Goal: Transaction & Acquisition: Book appointment/travel/reservation

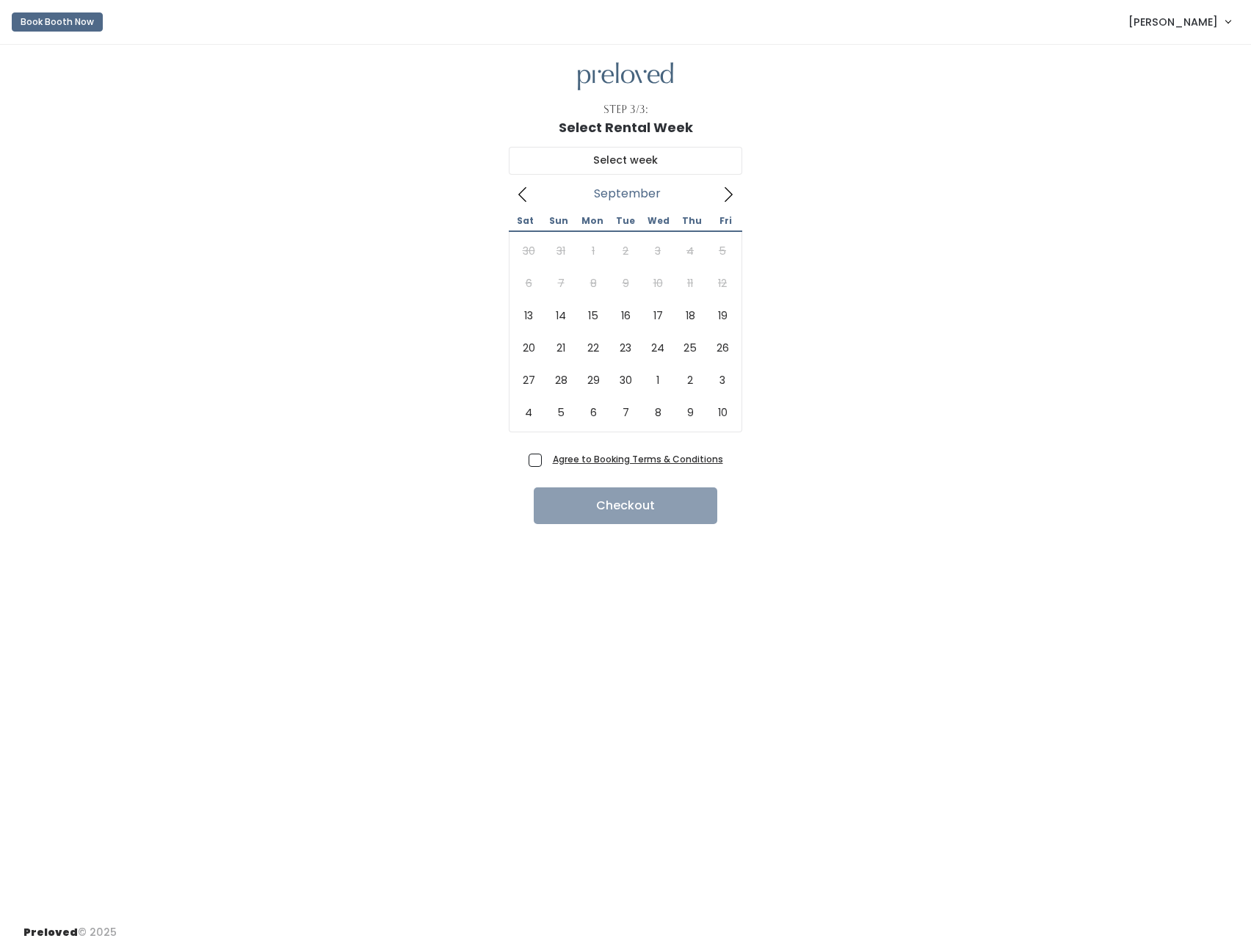
click at [725, 189] on icon at bounding box center [728, 194] width 16 height 16
click at [523, 192] on icon at bounding box center [522, 194] width 16 height 16
click at [727, 193] on icon at bounding box center [728, 194] width 16 height 16
type input "[DATE] to [DATE]"
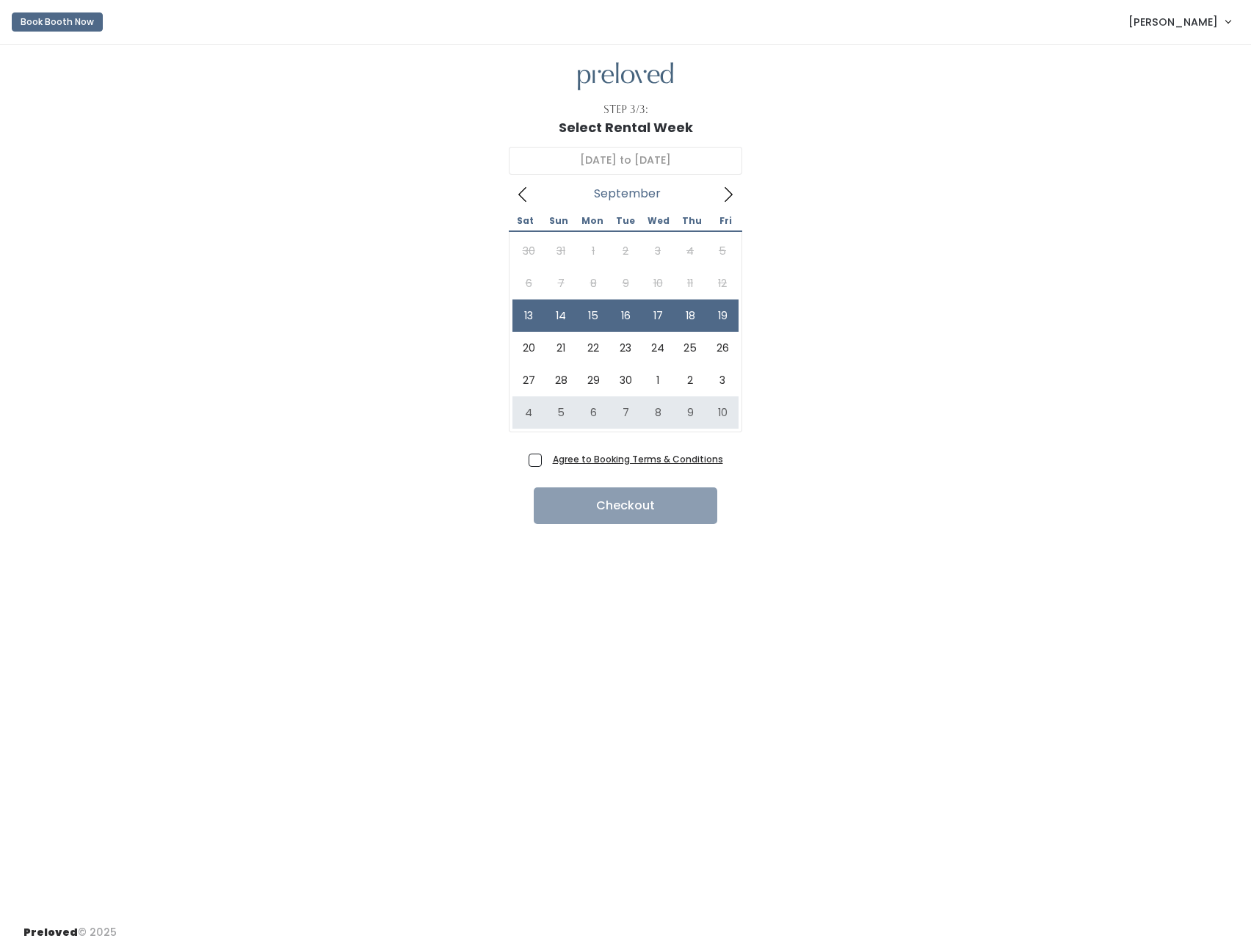
click at [547, 460] on span "Agree to Booking Terms & Conditions" at bounding box center [635, 459] width 176 height 15
click at [547, 460] on input "Agree to Booking Terms & Conditions" at bounding box center [551, 456] width 9 height 9
checkbox input "true"
click at [632, 503] on button "Checkout" at bounding box center [625, 506] width 184 height 37
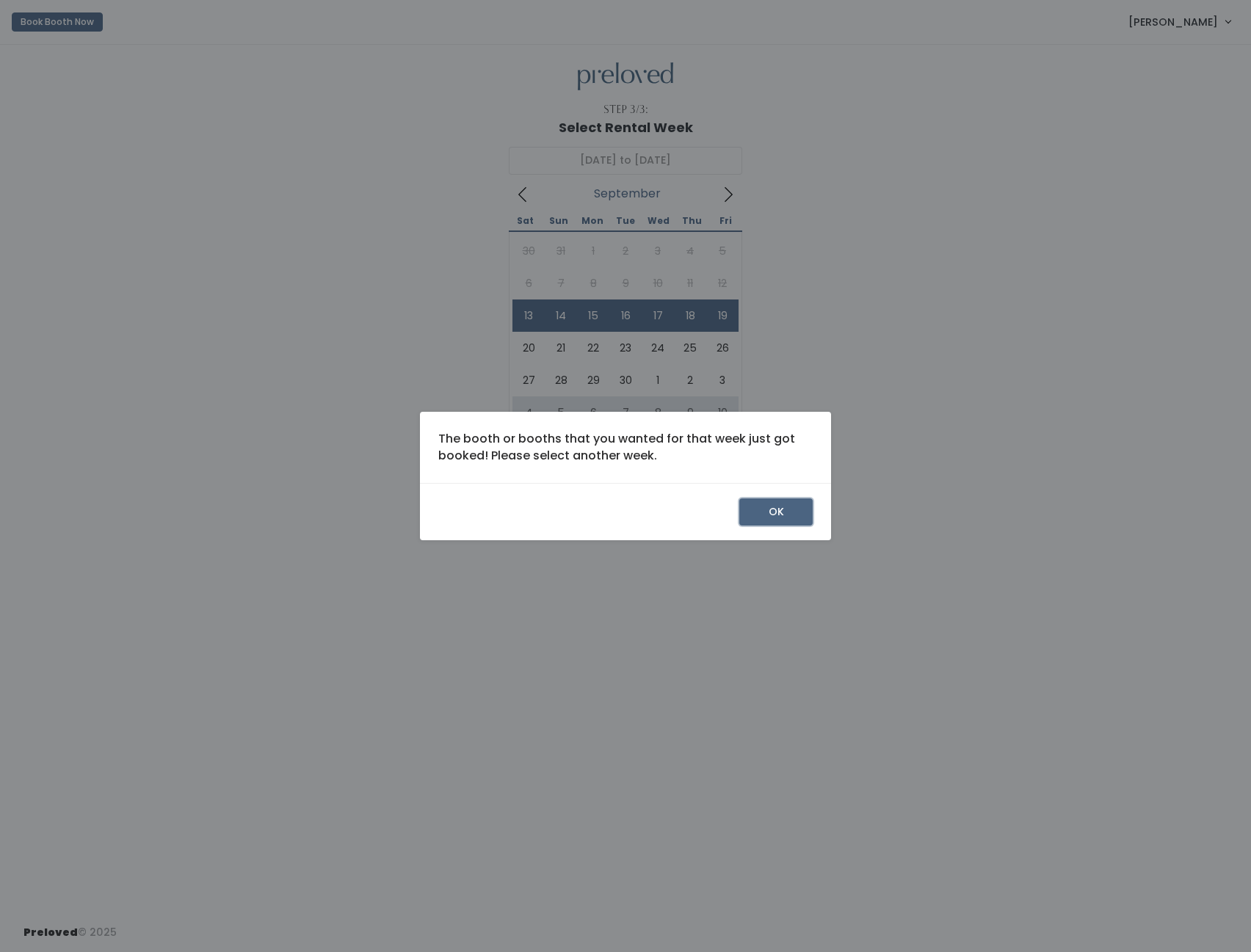
click at [774, 511] on button "OK" at bounding box center [775, 513] width 73 height 28
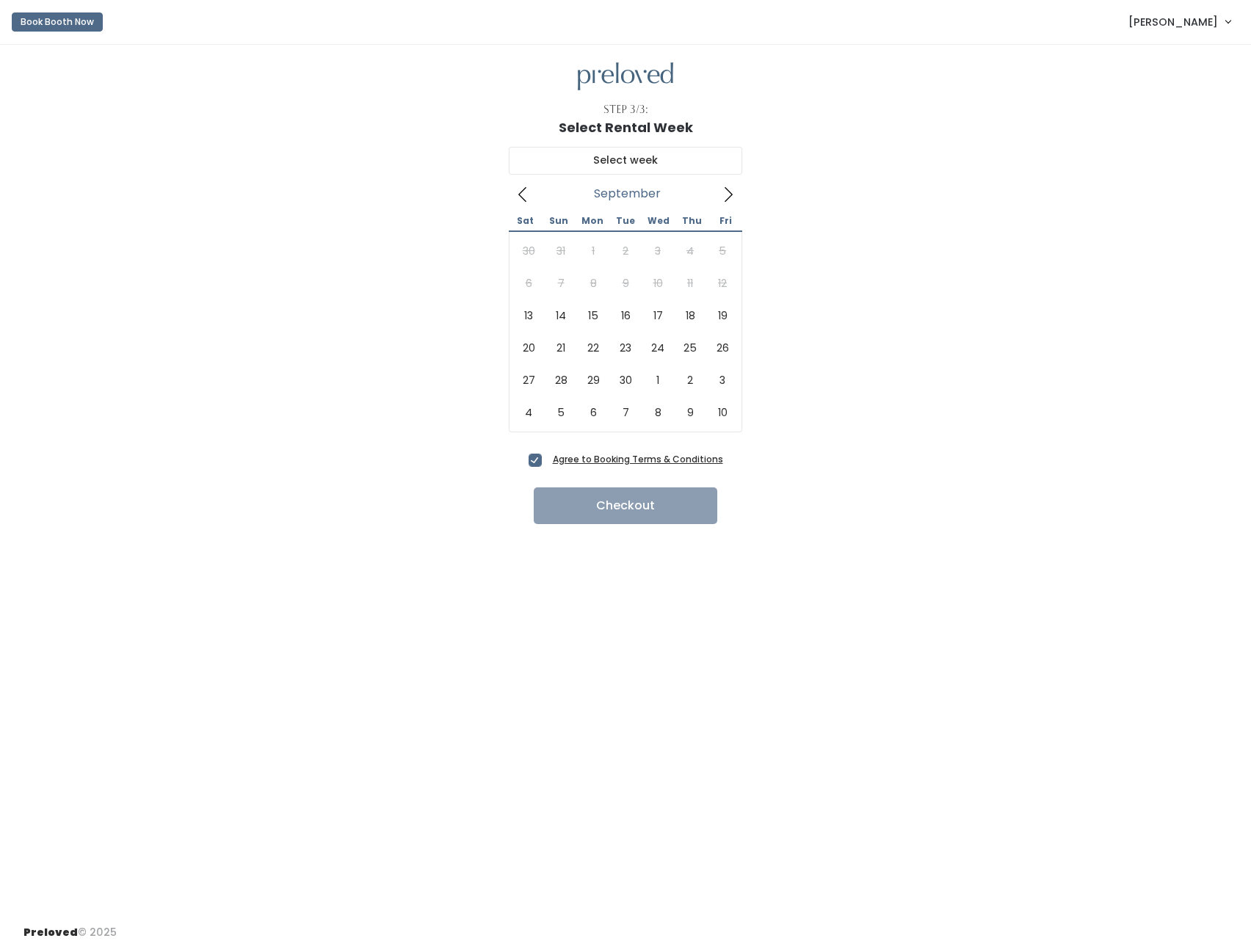
click at [729, 194] on icon at bounding box center [728, 194] width 16 height 16
type input "September 13 to September 19"
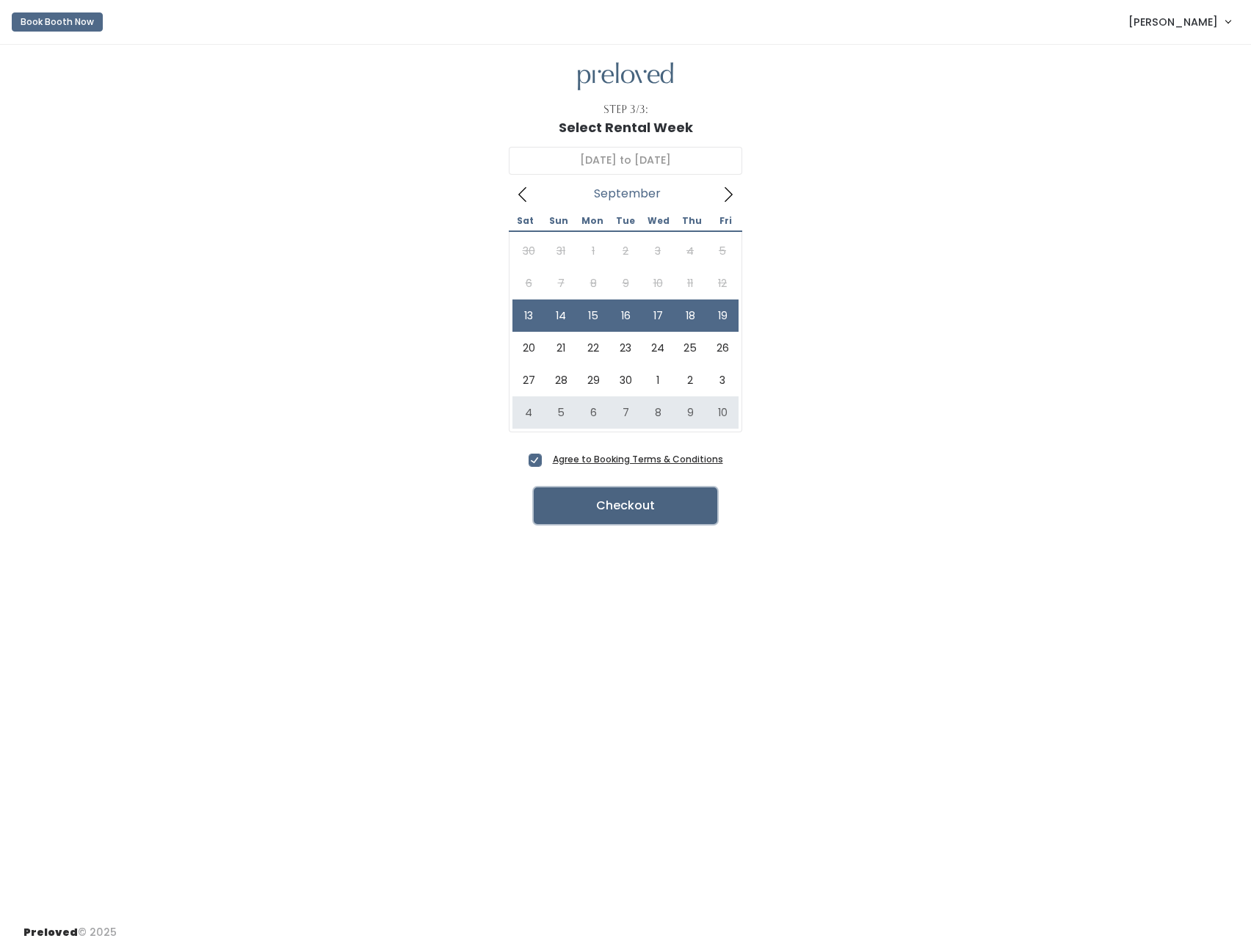
click at [651, 503] on button "Checkout" at bounding box center [625, 506] width 184 height 37
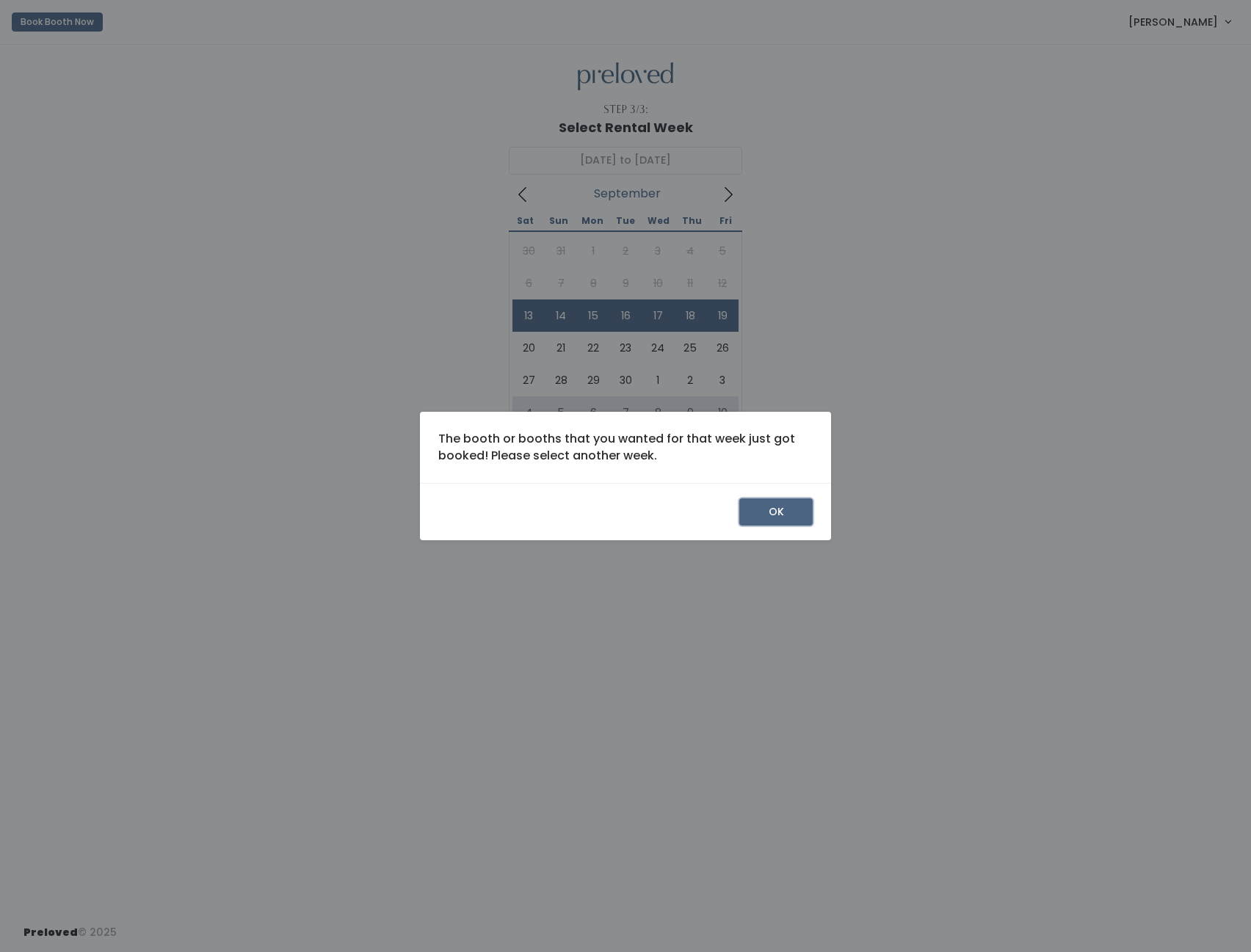
click at [770, 509] on button "OK" at bounding box center [775, 513] width 73 height 28
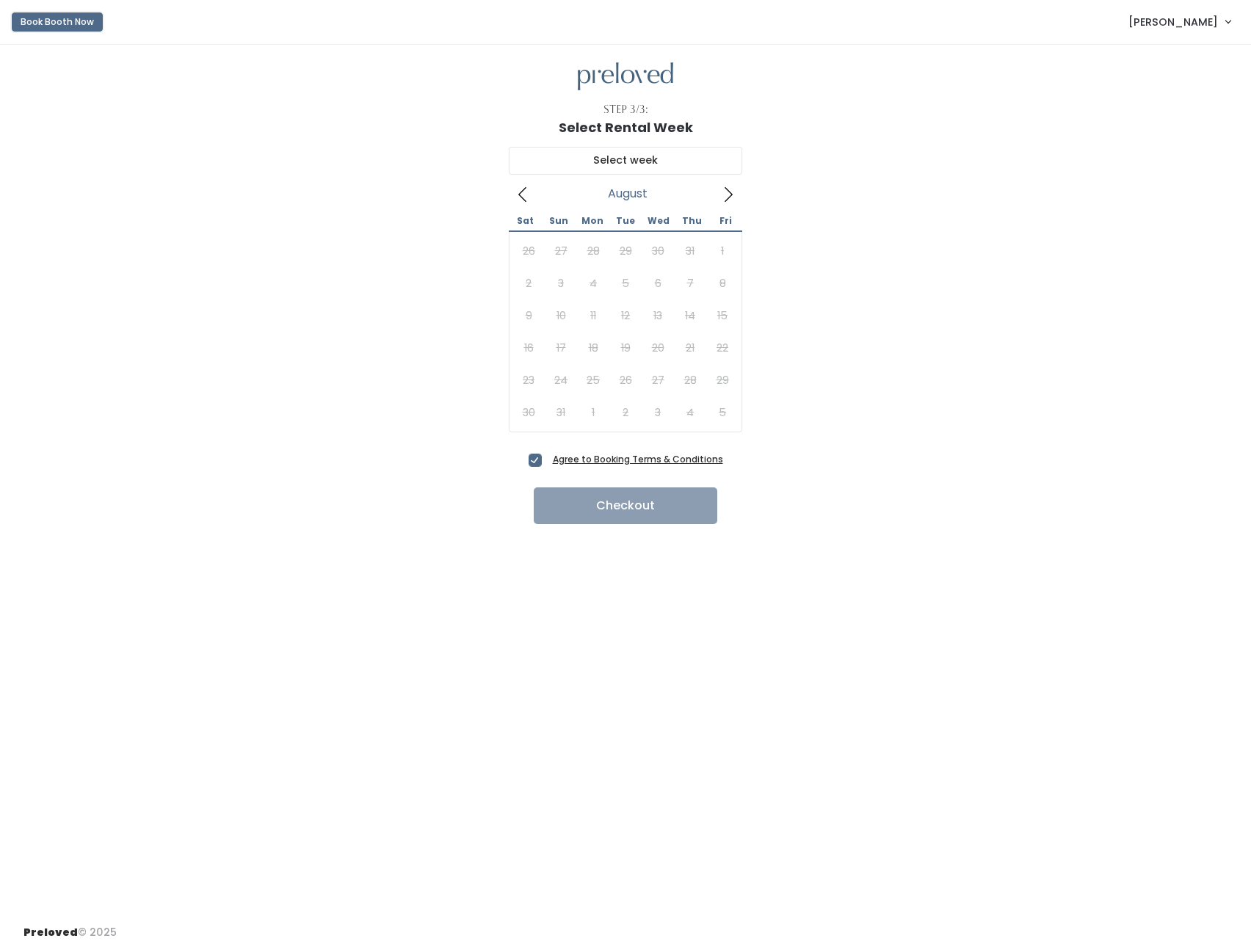
click at [74, 19] on button "Book Booth Now" at bounding box center [57, 22] width 91 height 19
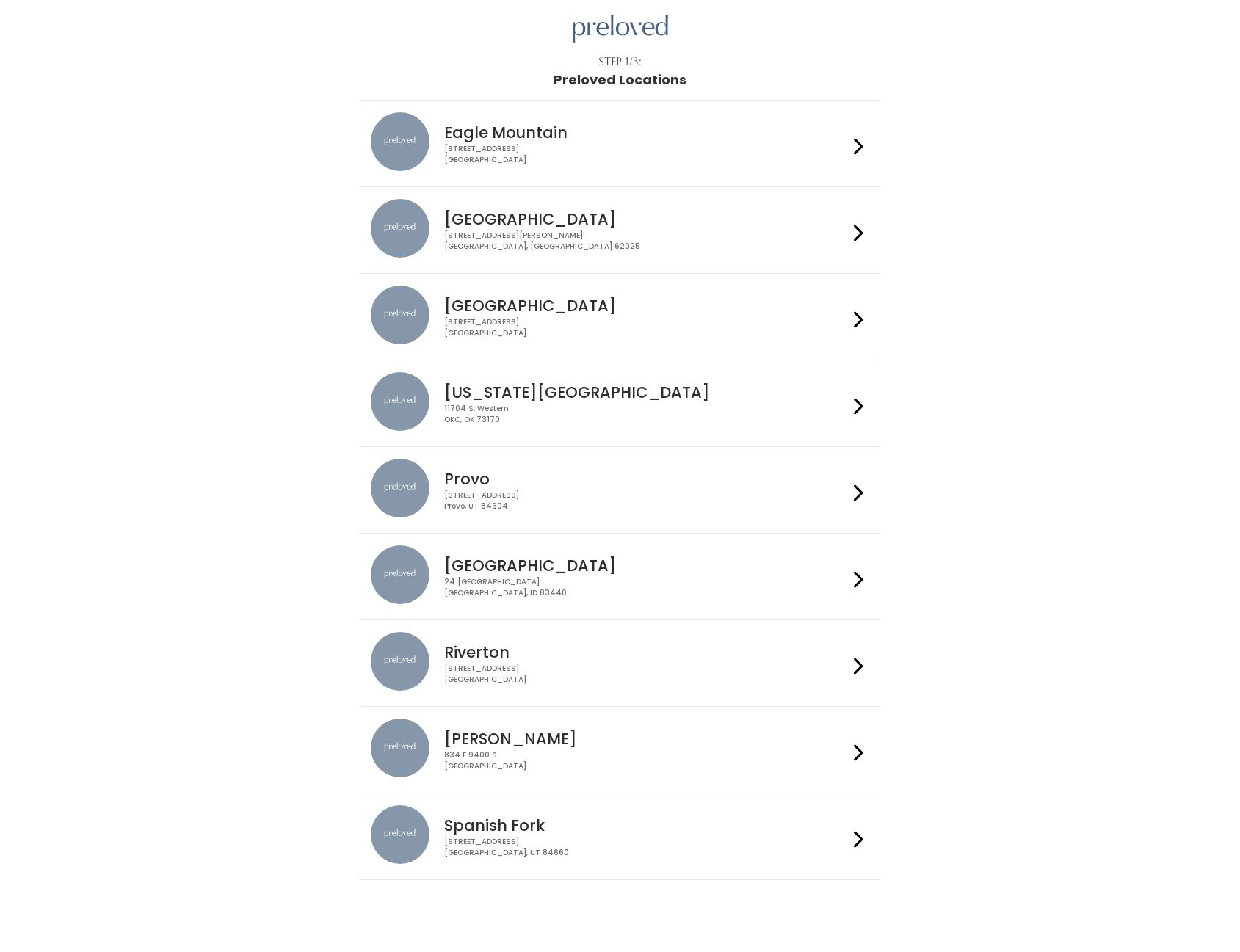
scroll to position [73, 0]
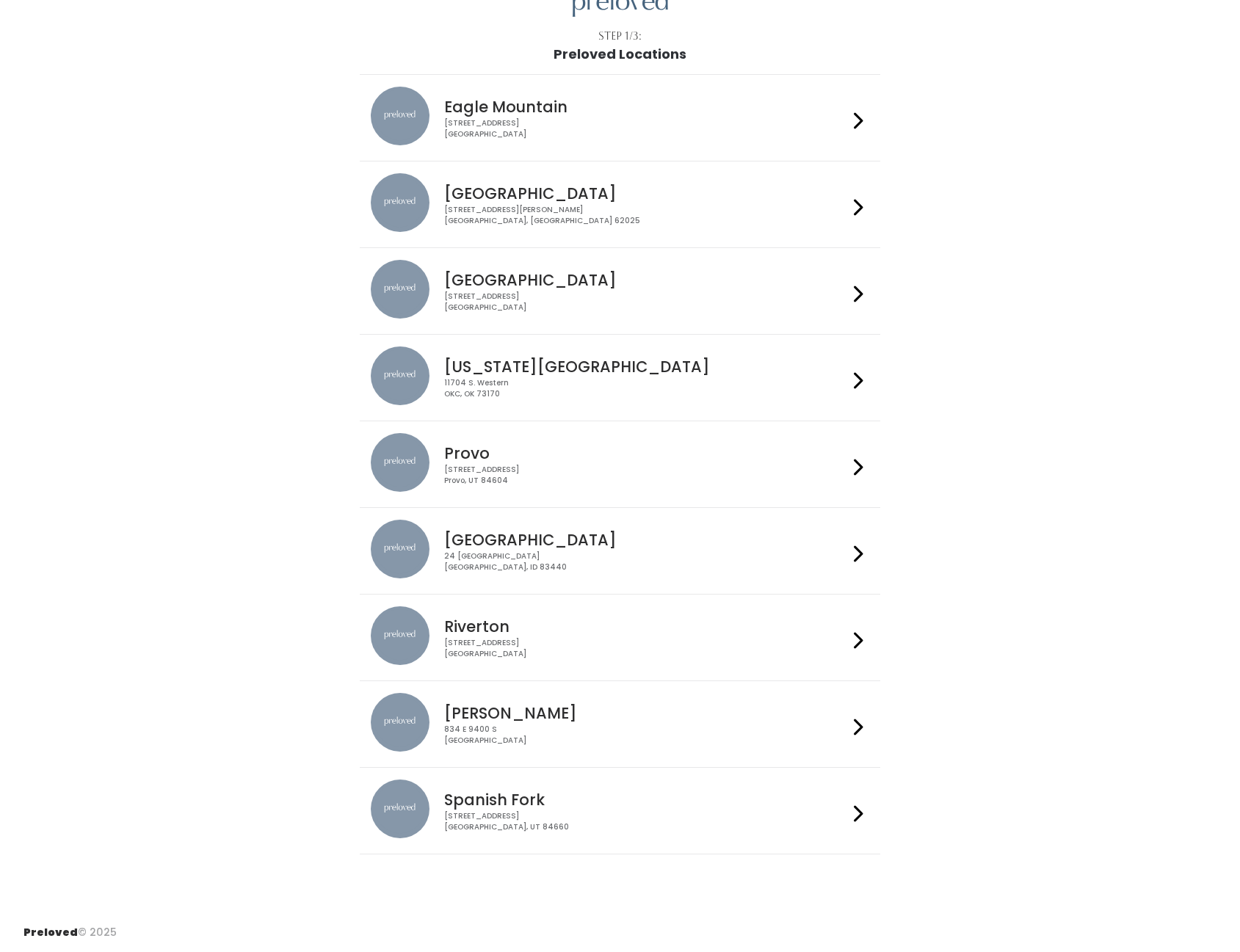
click at [594, 458] on h4 "Provo" at bounding box center [646, 452] width 404 height 16
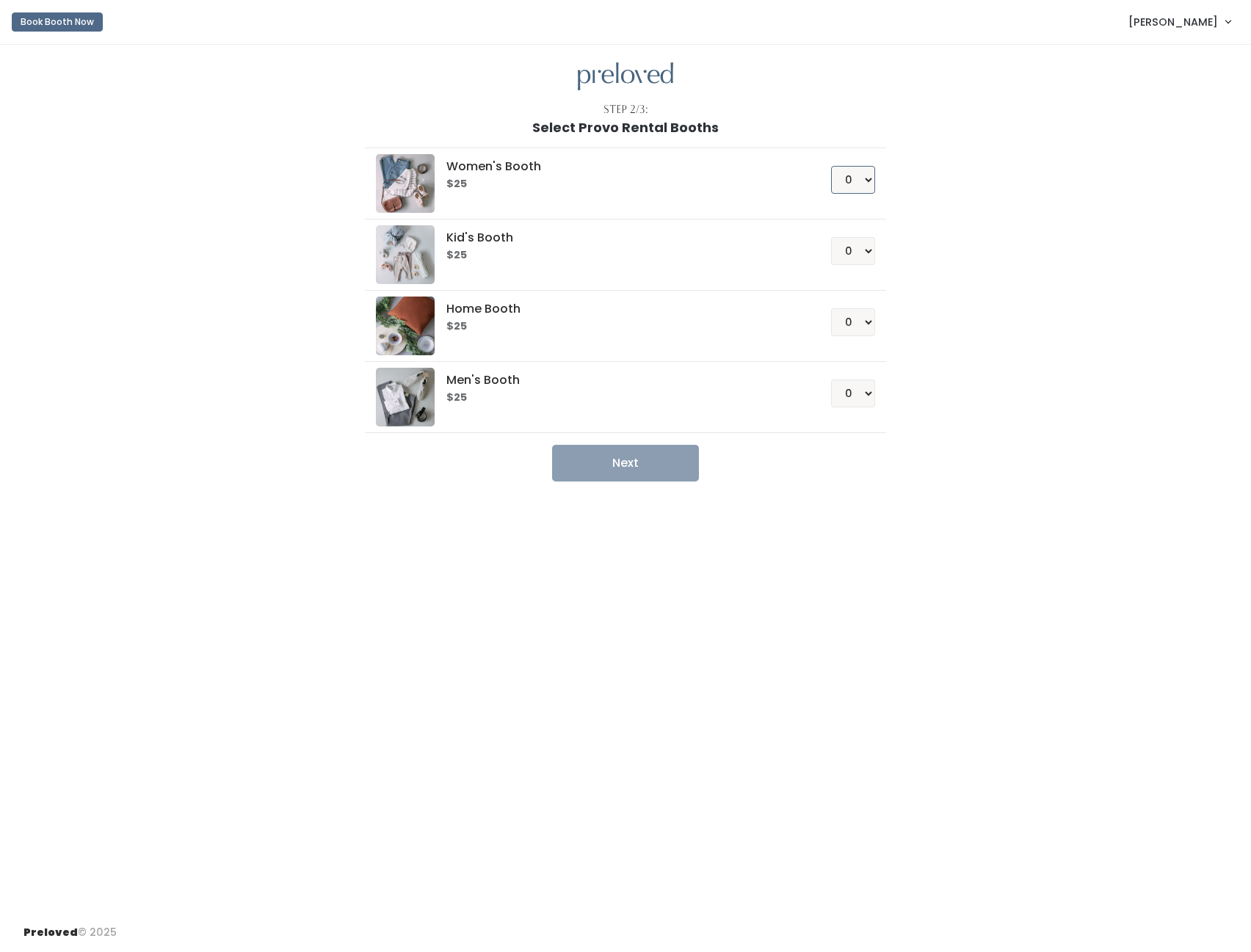
click at [865, 177] on select "0 1 2 3 4" at bounding box center [853, 180] width 44 height 28
select select "1"
click at [831, 166] on select "0 1 2 3 4" at bounding box center [853, 180] width 44 height 28
click at [859, 390] on select "0 1 2 3 4" at bounding box center [853, 394] width 44 height 28
select select "1"
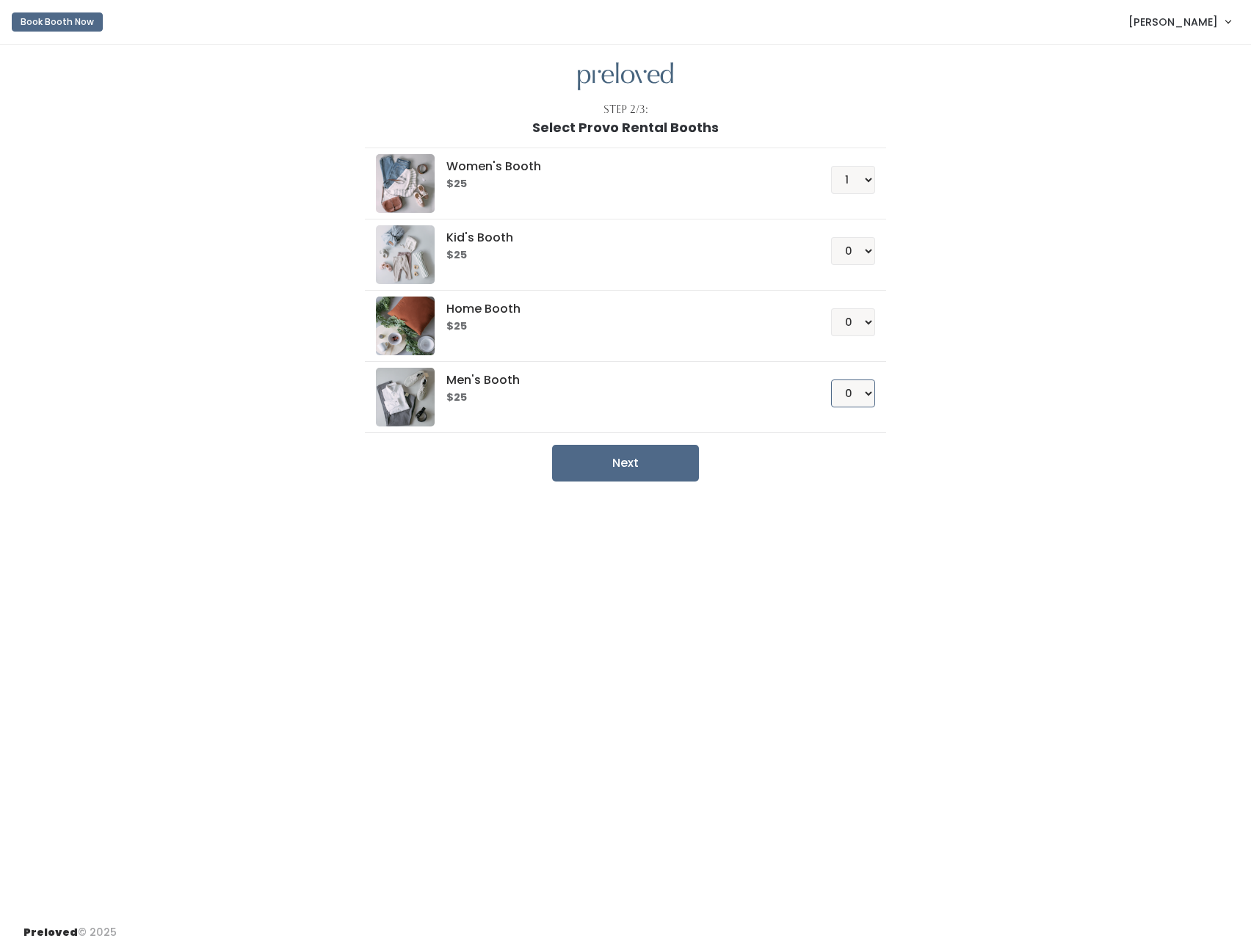
click at [831, 379] on select "0 1 2 3 4" at bounding box center [853, 394] width 44 height 28
click at [653, 465] on button "Next" at bounding box center [625, 463] width 147 height 37
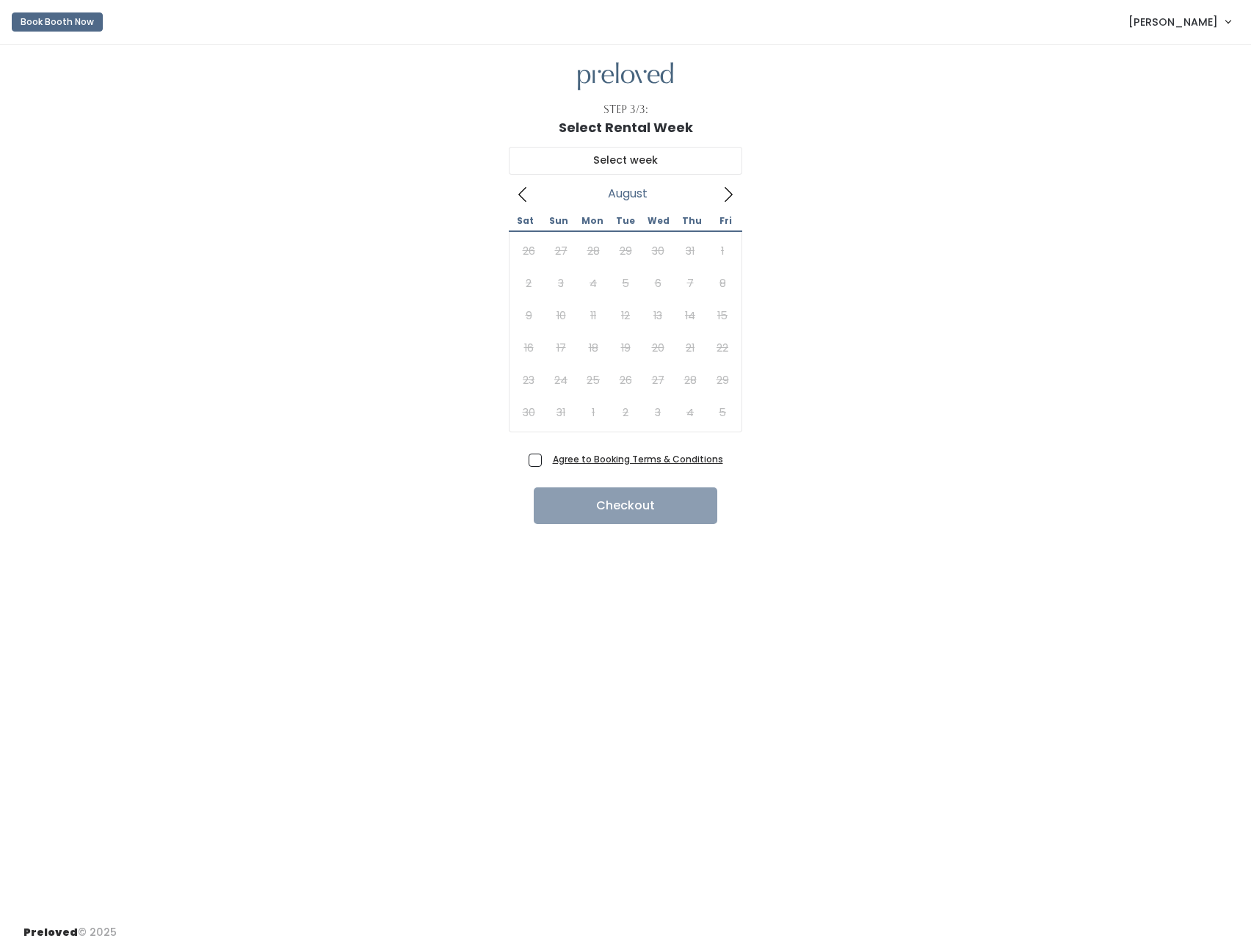
click at [728, 185] on span at bounding box center [728, 194] width 28 height 24
type input "September 13 to September 19"
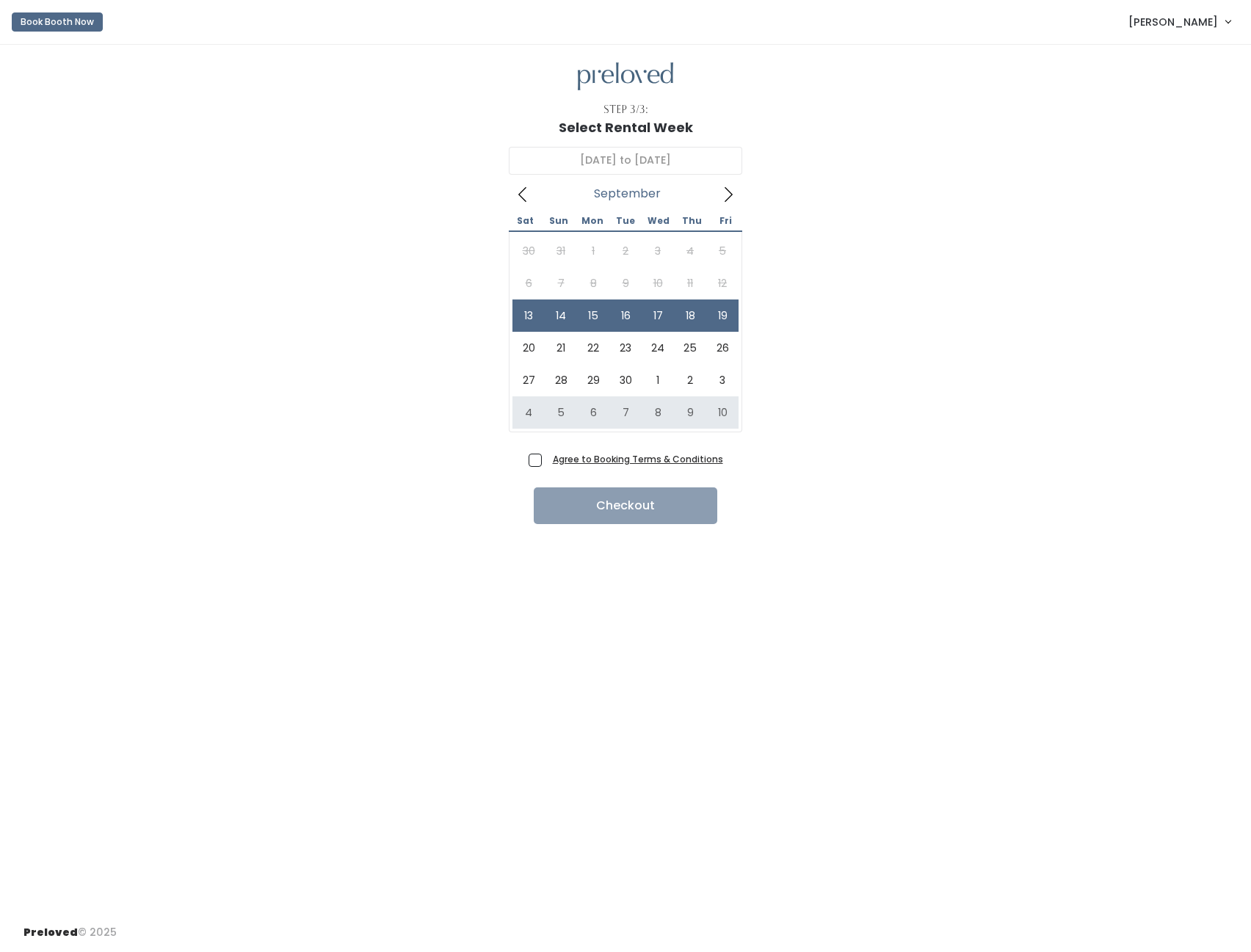
click at [547, 460] on span "Agree to Booking Terms & Conditions" at bounding box center [635, 459] width 176 height 15
click at [547, 460] on input "Agree to Booking Terms & Conditions" at bounding box center [551, 456] width 9 height 9
checkbox input "true"
click at [653, 507] on button "Checkout" at bounding box center [625, 506] width 184 height 37
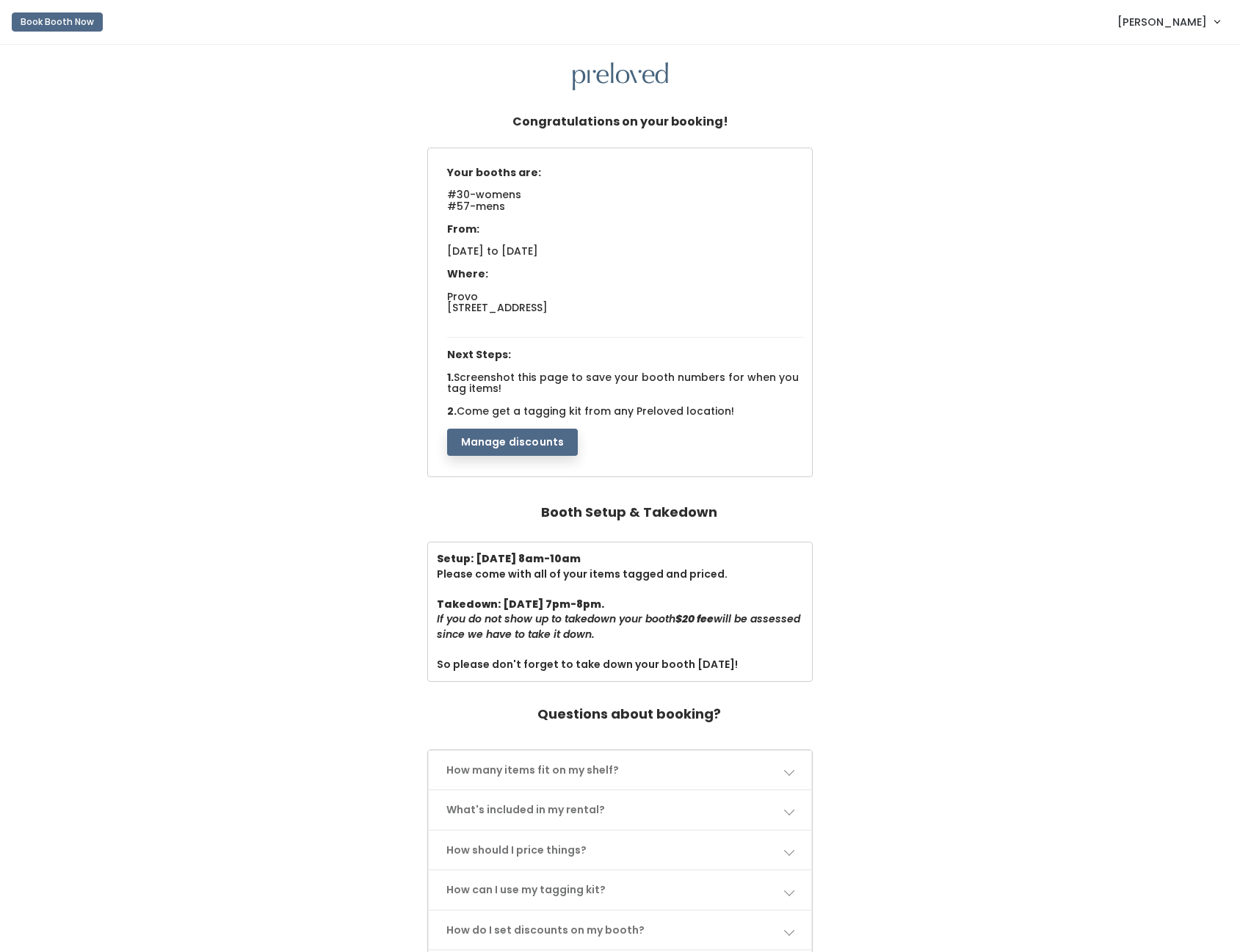
click at [1176, 21] on span "[PERSON_NAME]" at bounding box center [1162, 22] width 90 height 16
click at [972, 83] on div at bounding box center [620, 76] width 1193 height 28
click at [1134, 23] on span "[PERSON_NAME]" at bounding box center [1162, 22] width 90 height 16
click at [1141, 53] on link "My bookings" at bounding box center [1167, 58] width 131 height 27
